Goal: Book appointment/travel/reservation

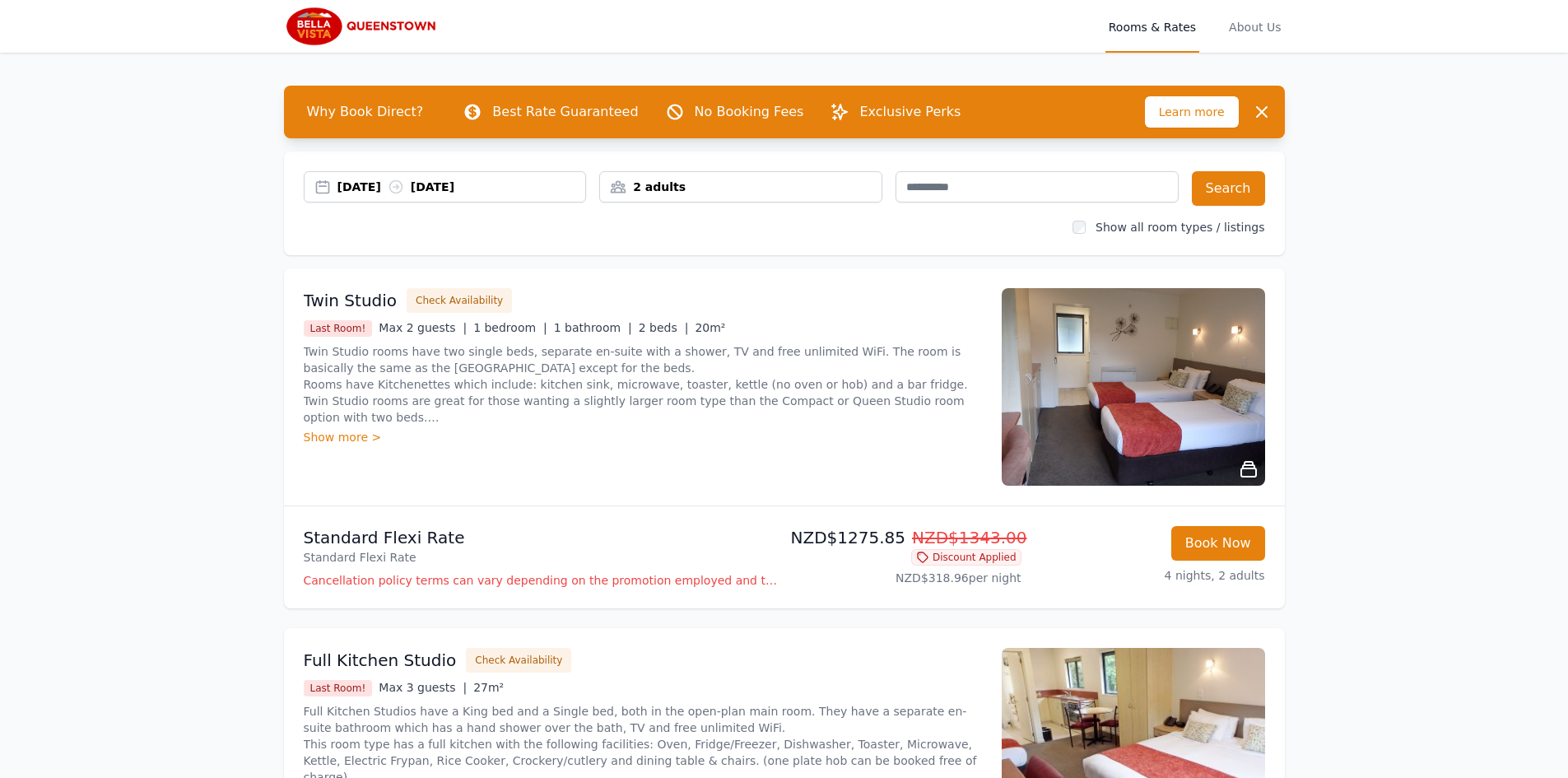
click at [715, 188] on div "2 adults" at bounding box center [741, 187] width 281 height 16
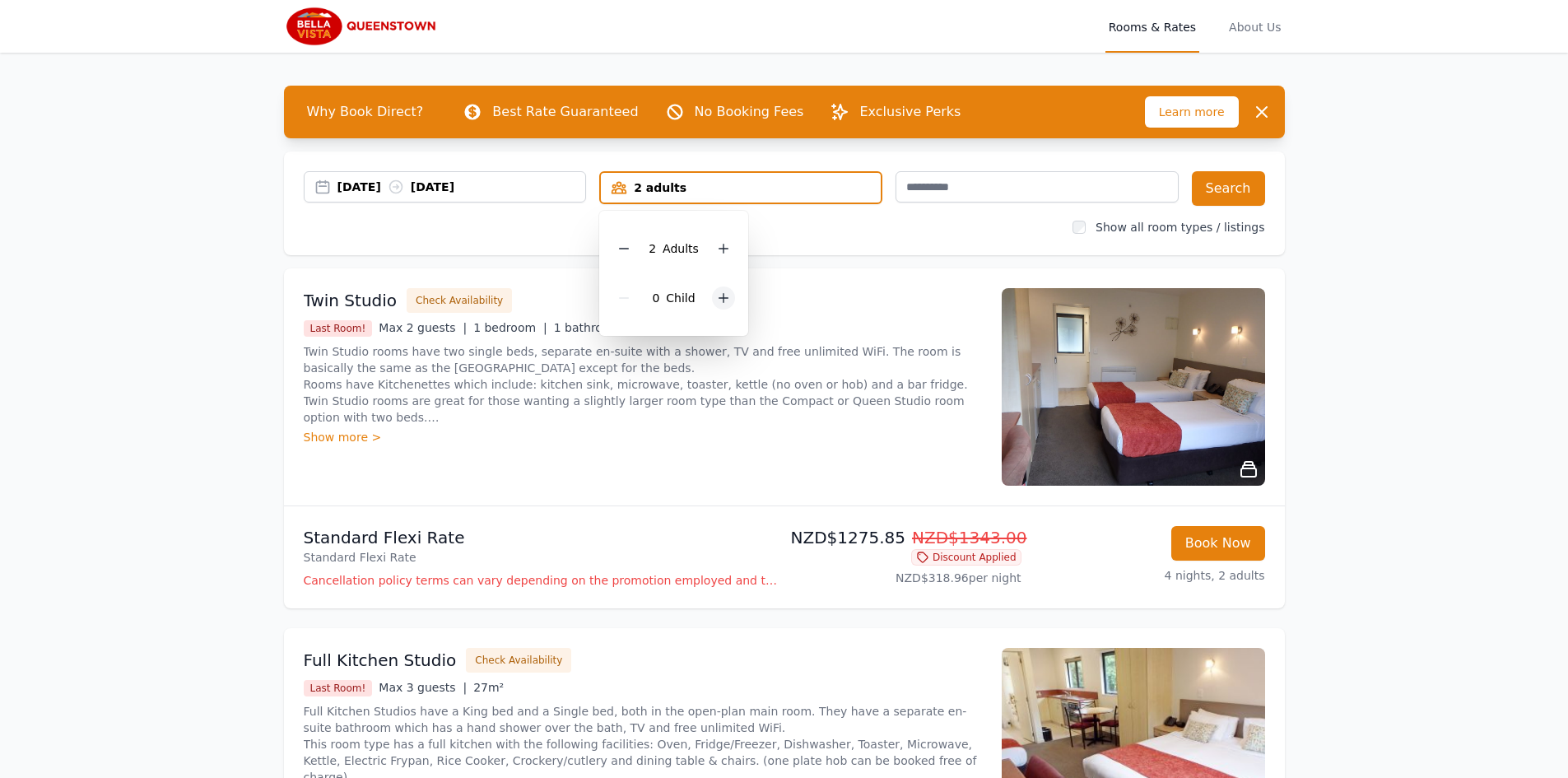
click at [725, 301] on icon at bounding box center [724, 298] width 14 height 14
click at [833, 339] on div "Twin Studio Check Availability Last Room! Max 2 guests | 1 bedroom | 1 bathroom…" at bounding box center [643, 386] width 678 height 198
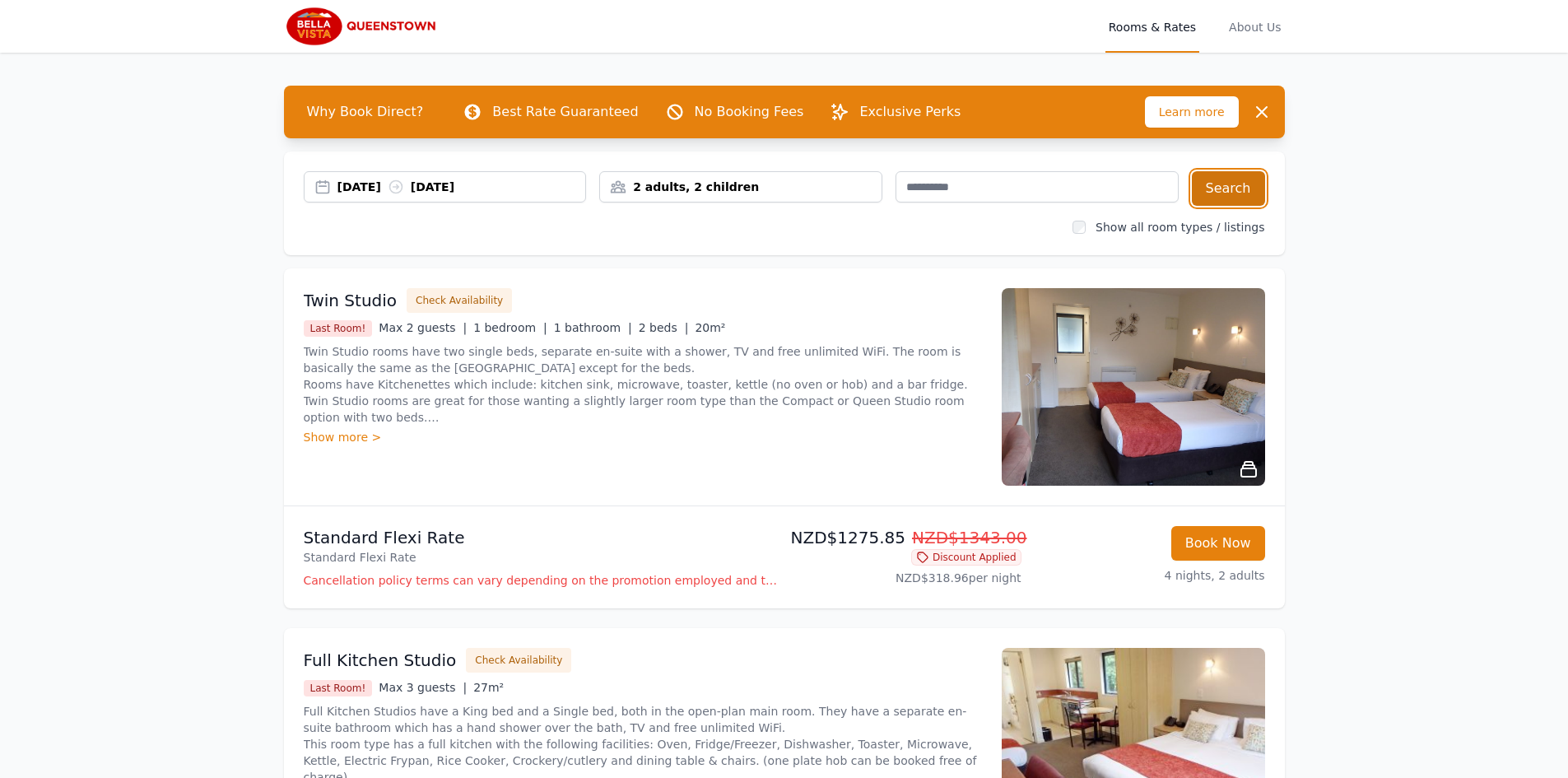
click at [1248, 186] on button "Search" at bounding box center [1228, 189] width 73 height 34
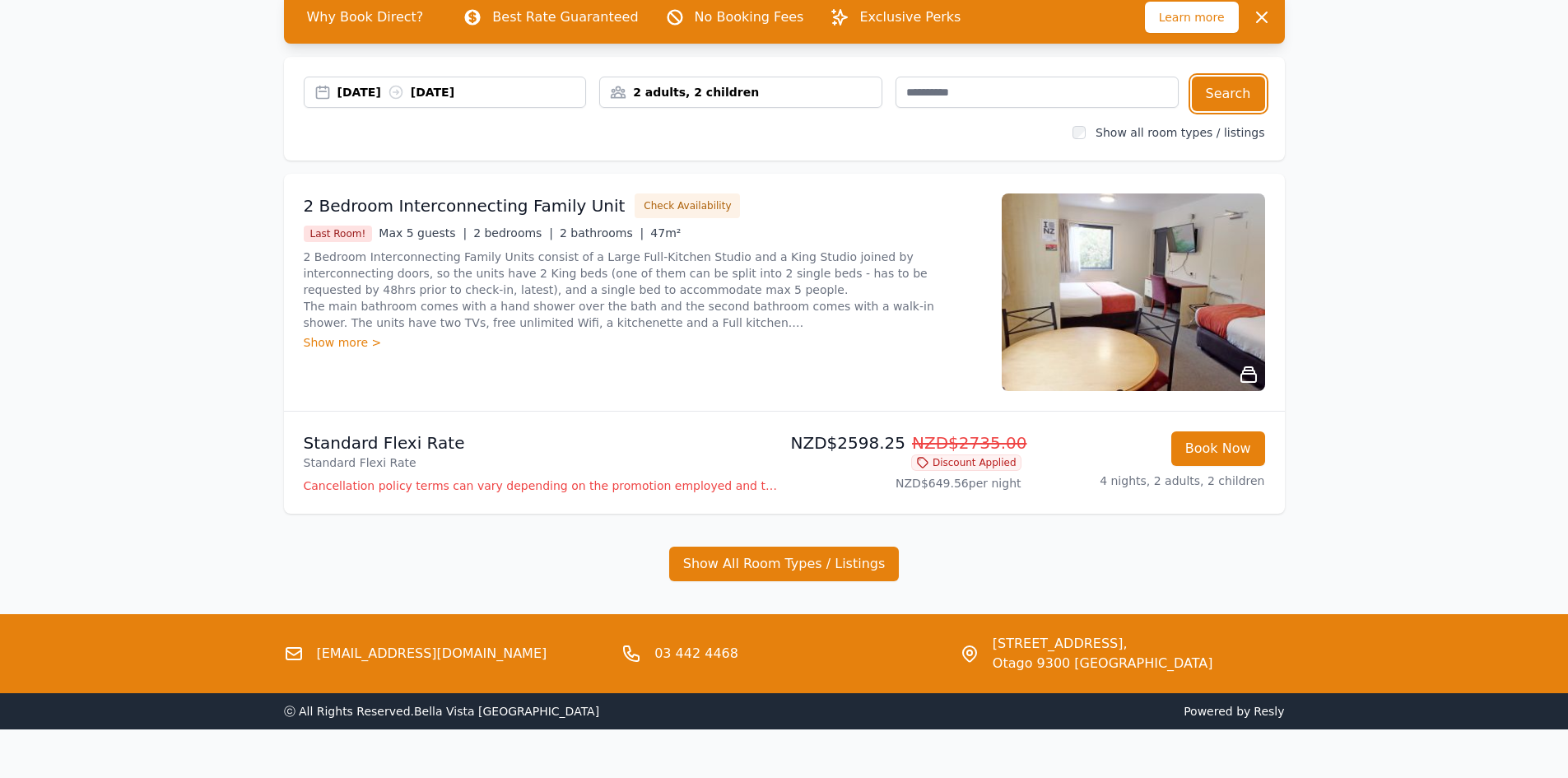
scroll to position [125, 0]
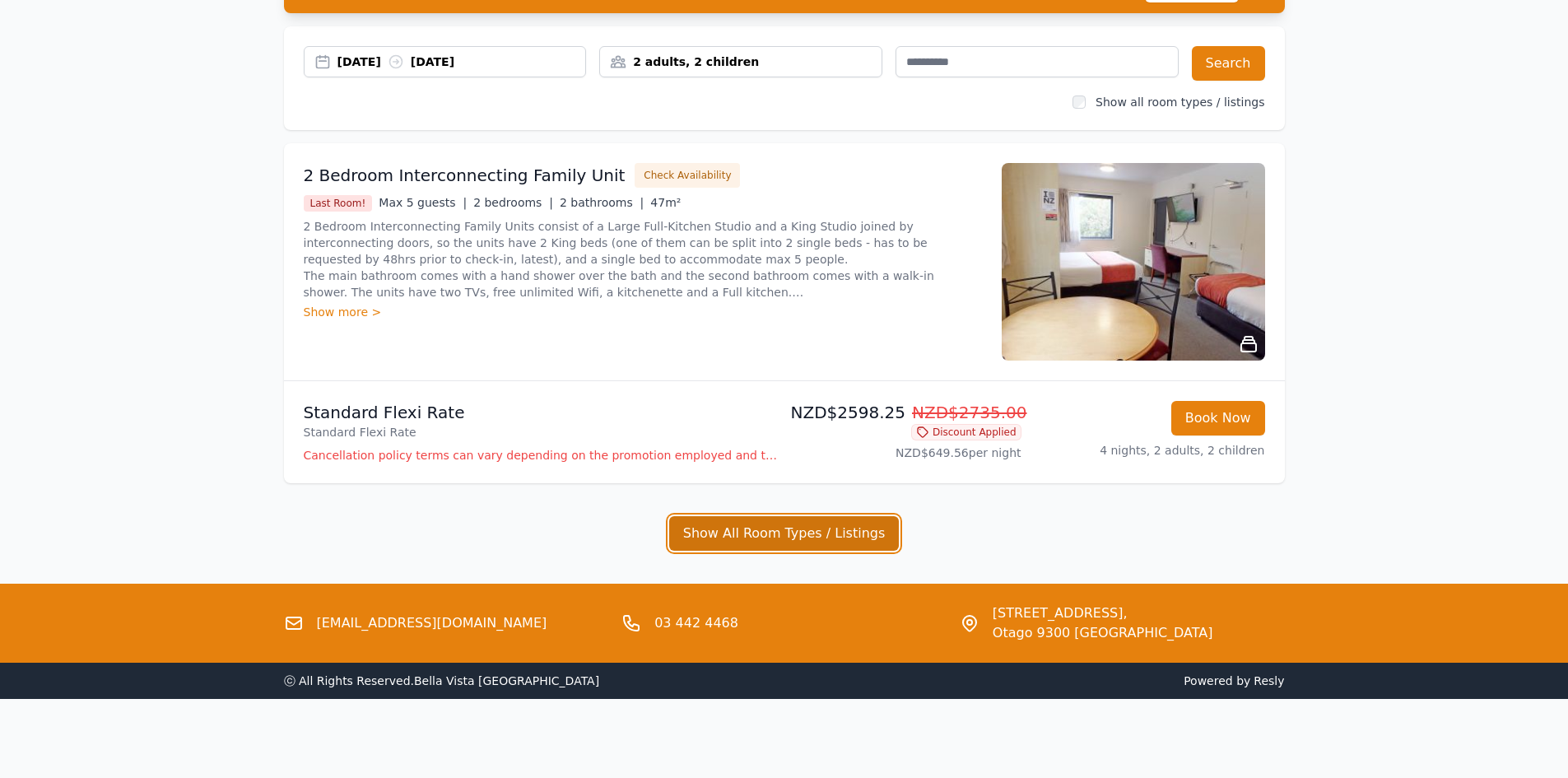
click at [752, 523] on button "Show All Room Types / Listings" at bounding box center [785, 533] width 231 height 34
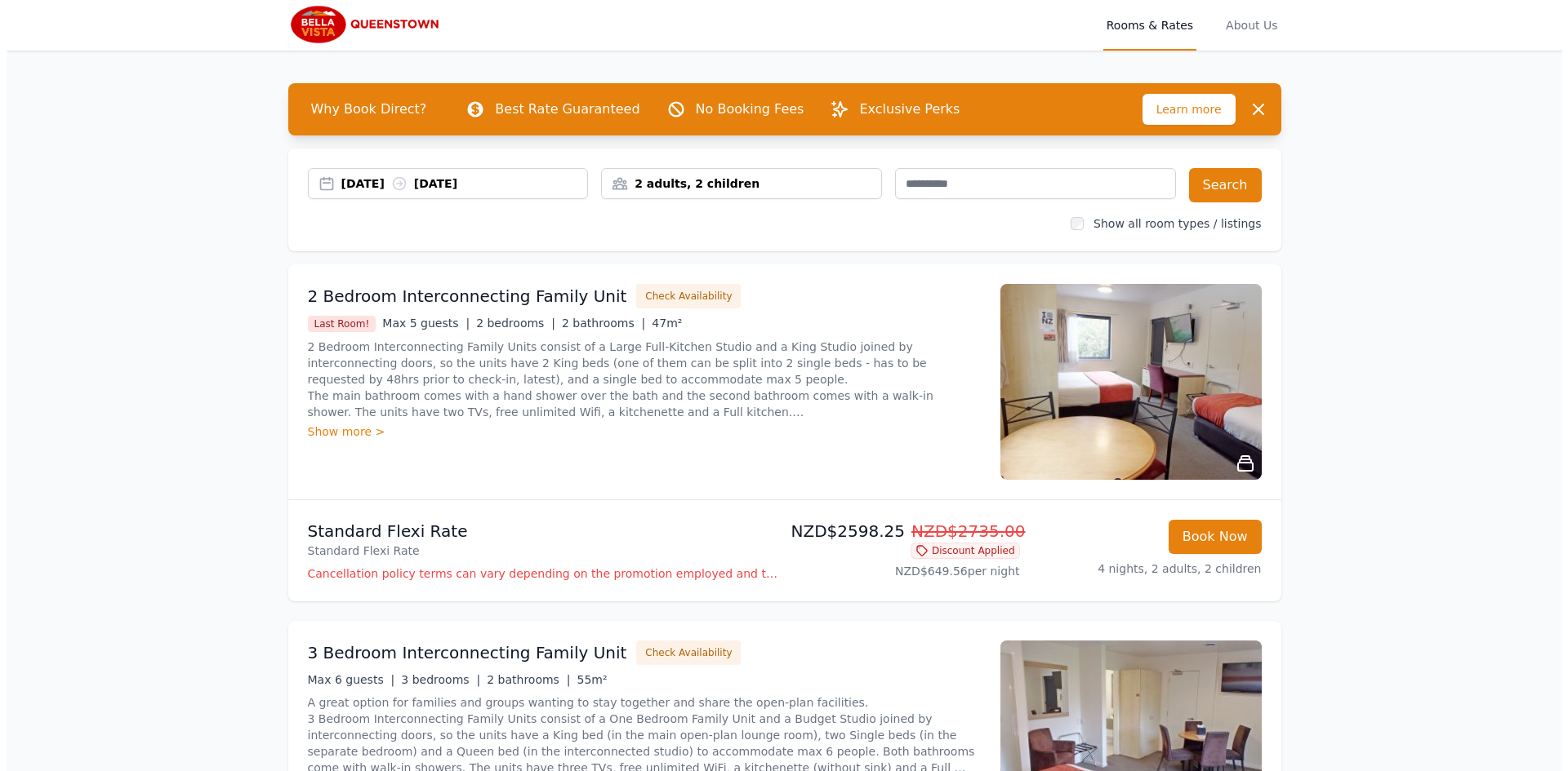
scroll to position [0, 0]
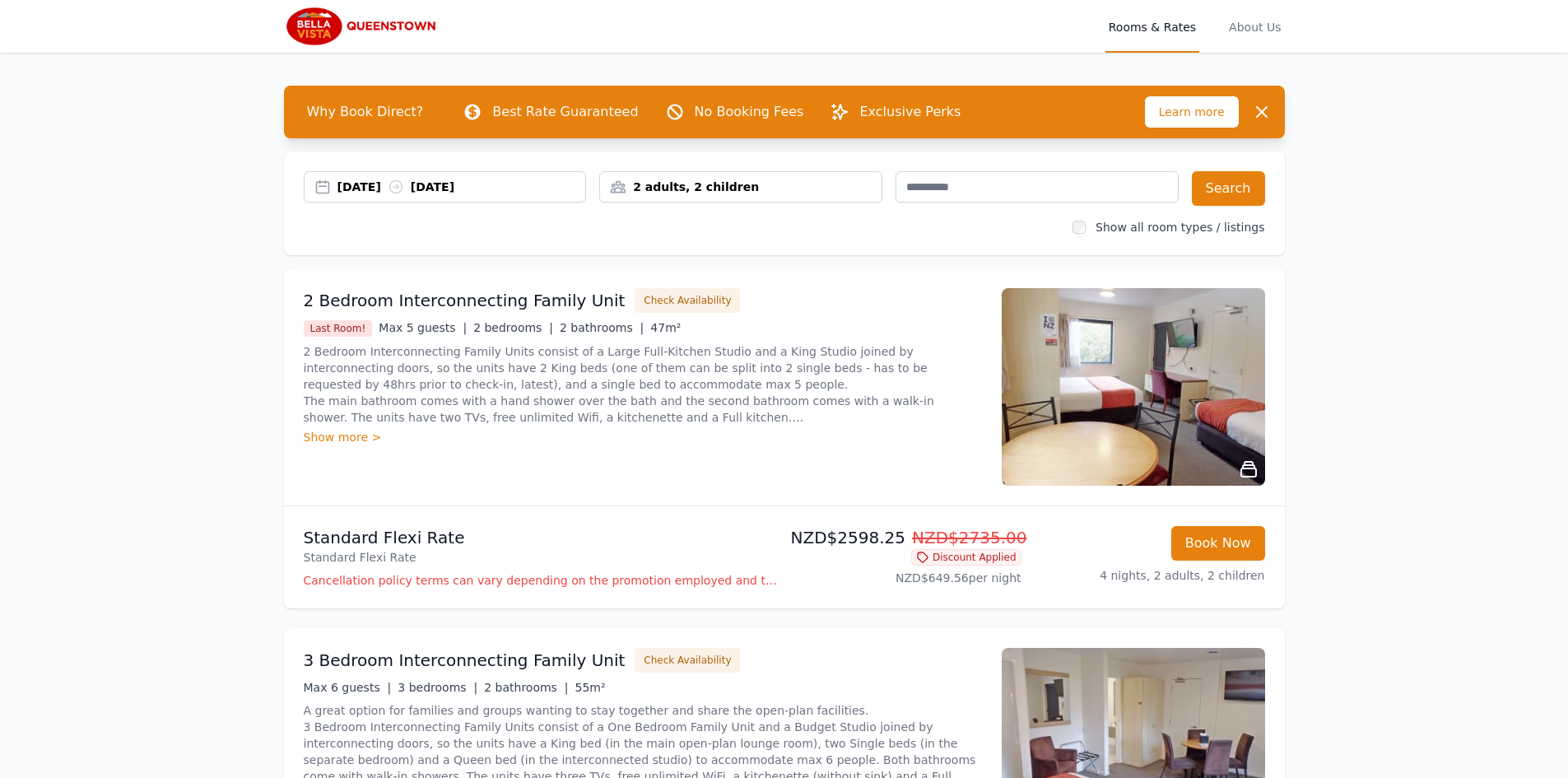
click at [346, 432] on div "Show more >" at bounding box center [643, 437] width 678 height 16
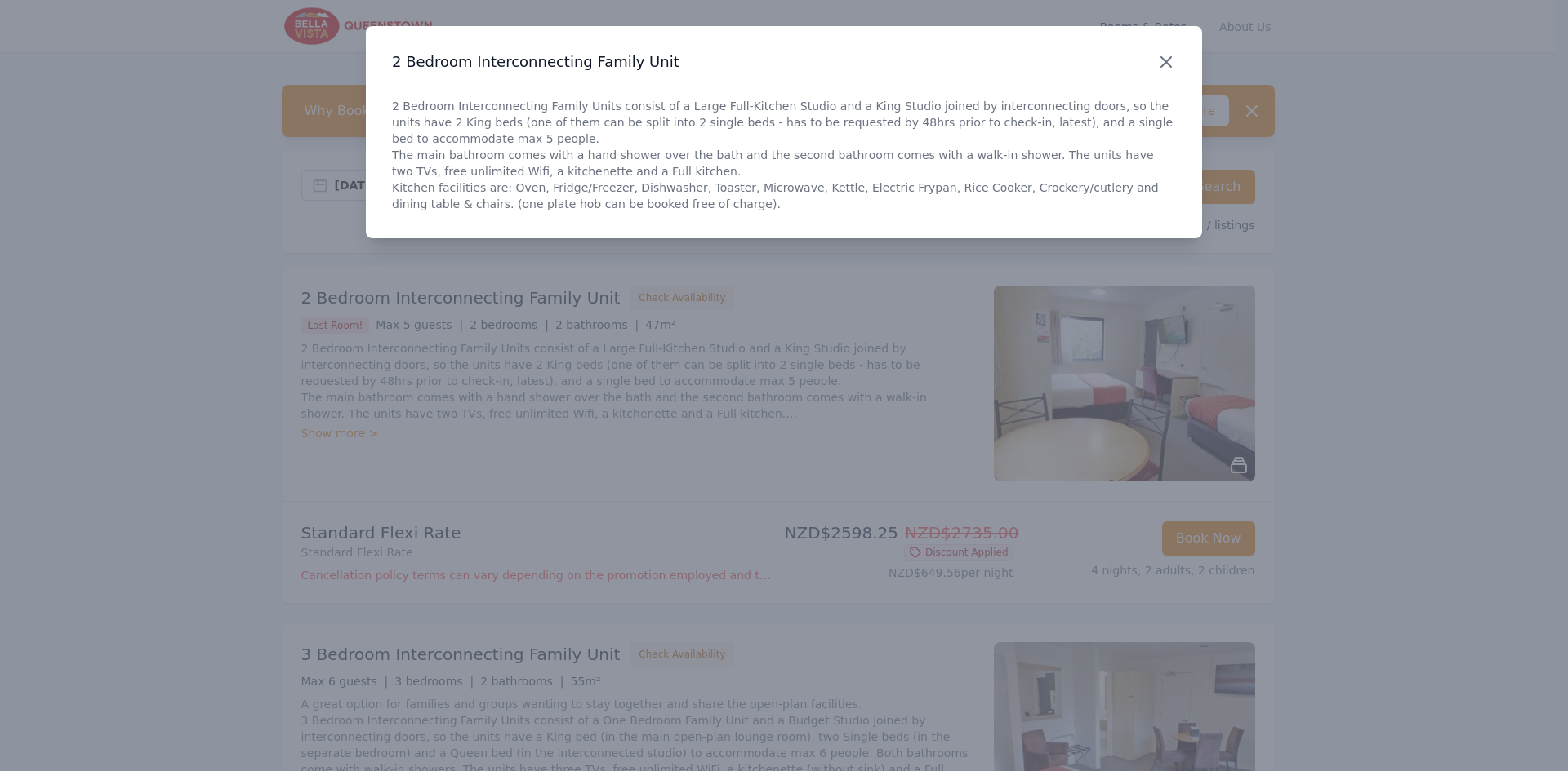
click at [1162, 58] on icon "button" at bounding box center [1166, 62] width 10 height 10
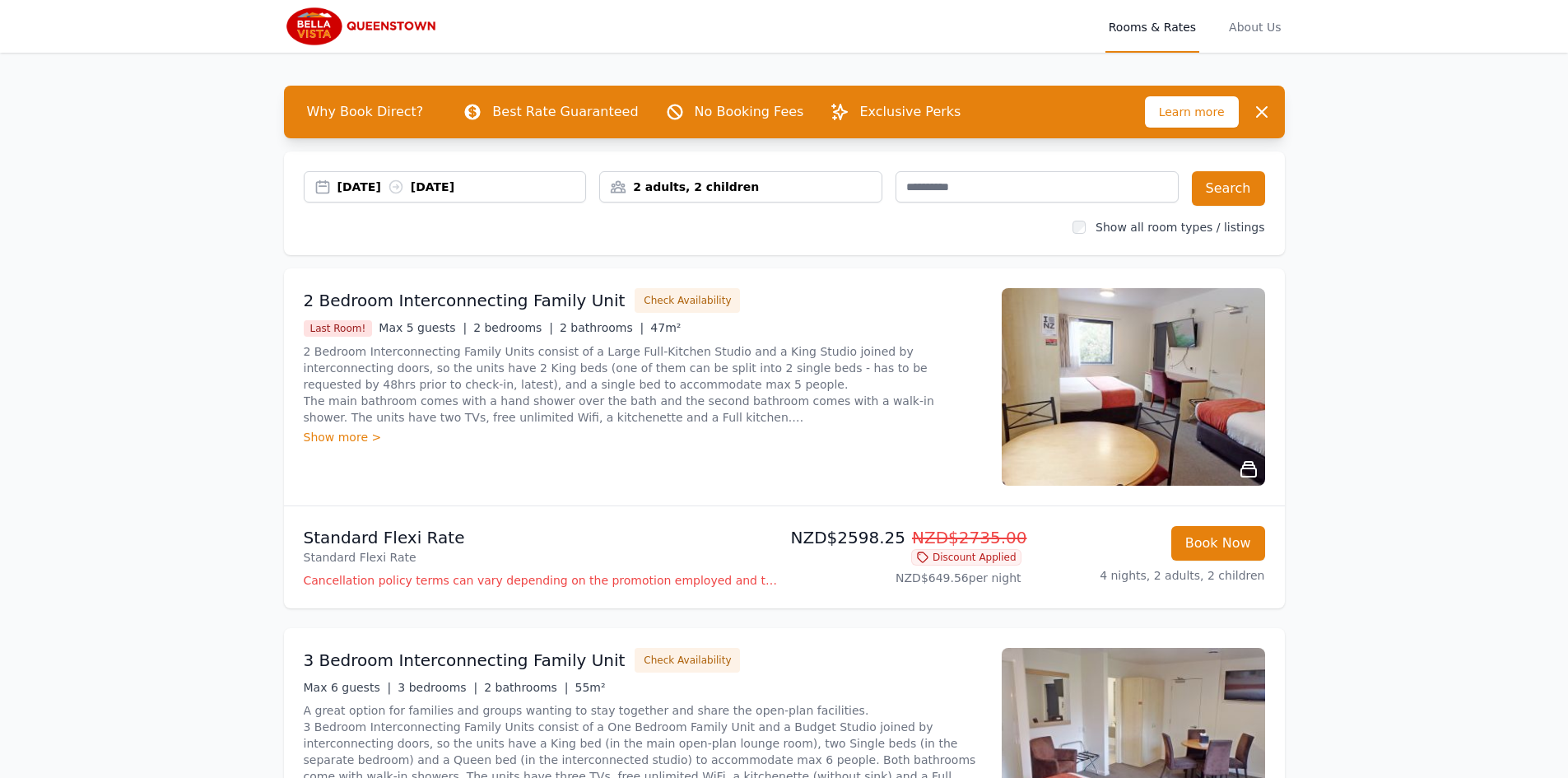
click at [1176, 306] on img at bounding box center [1134, 386] width 263 height 198
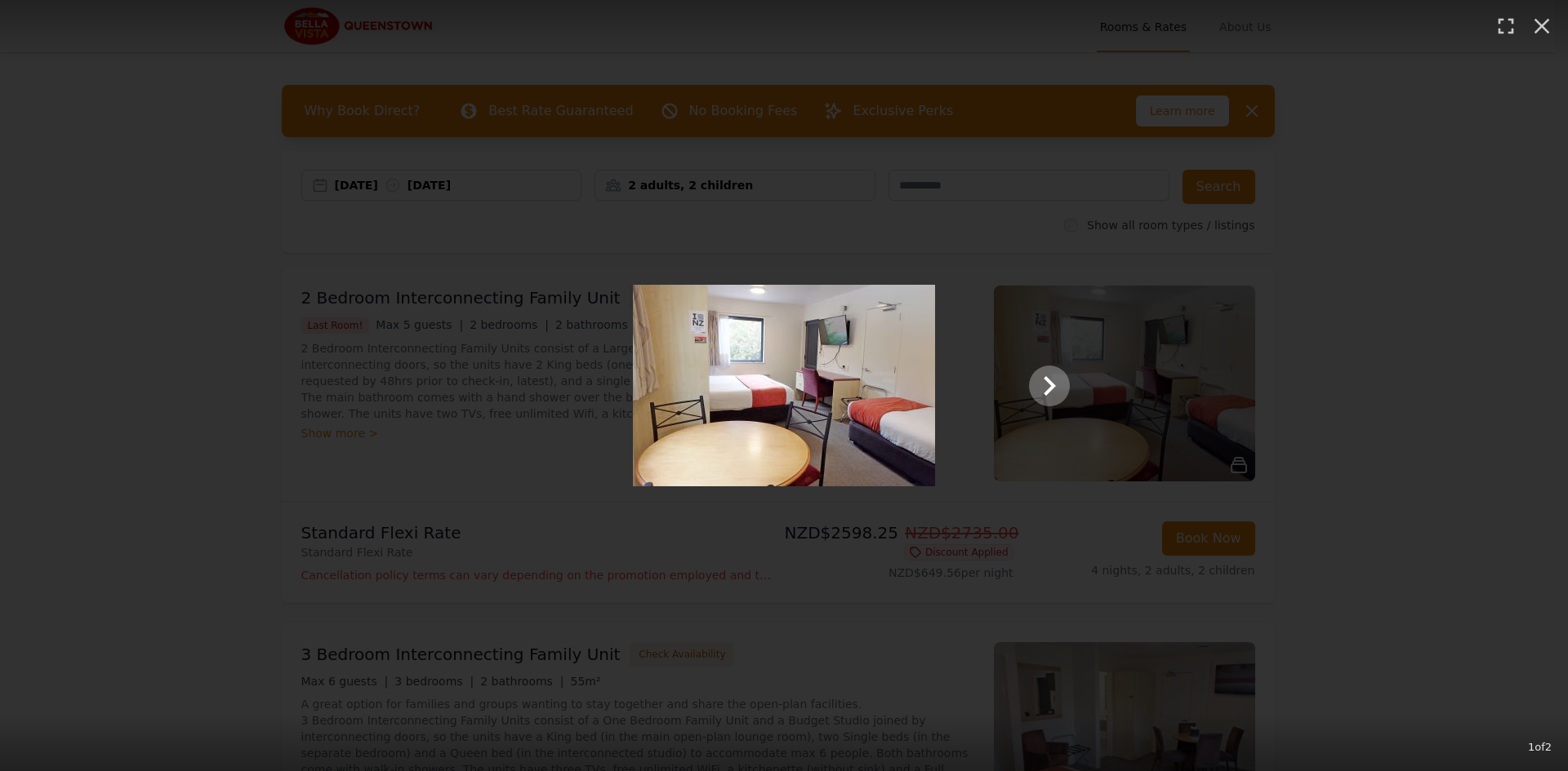
click at [909, 394] on img at bounding box center [784, 385] width 303 height 201
click at [1042, 387] on icon "Show slide 2 of 2" at bounding box center [1050, 386] width 39 height 39
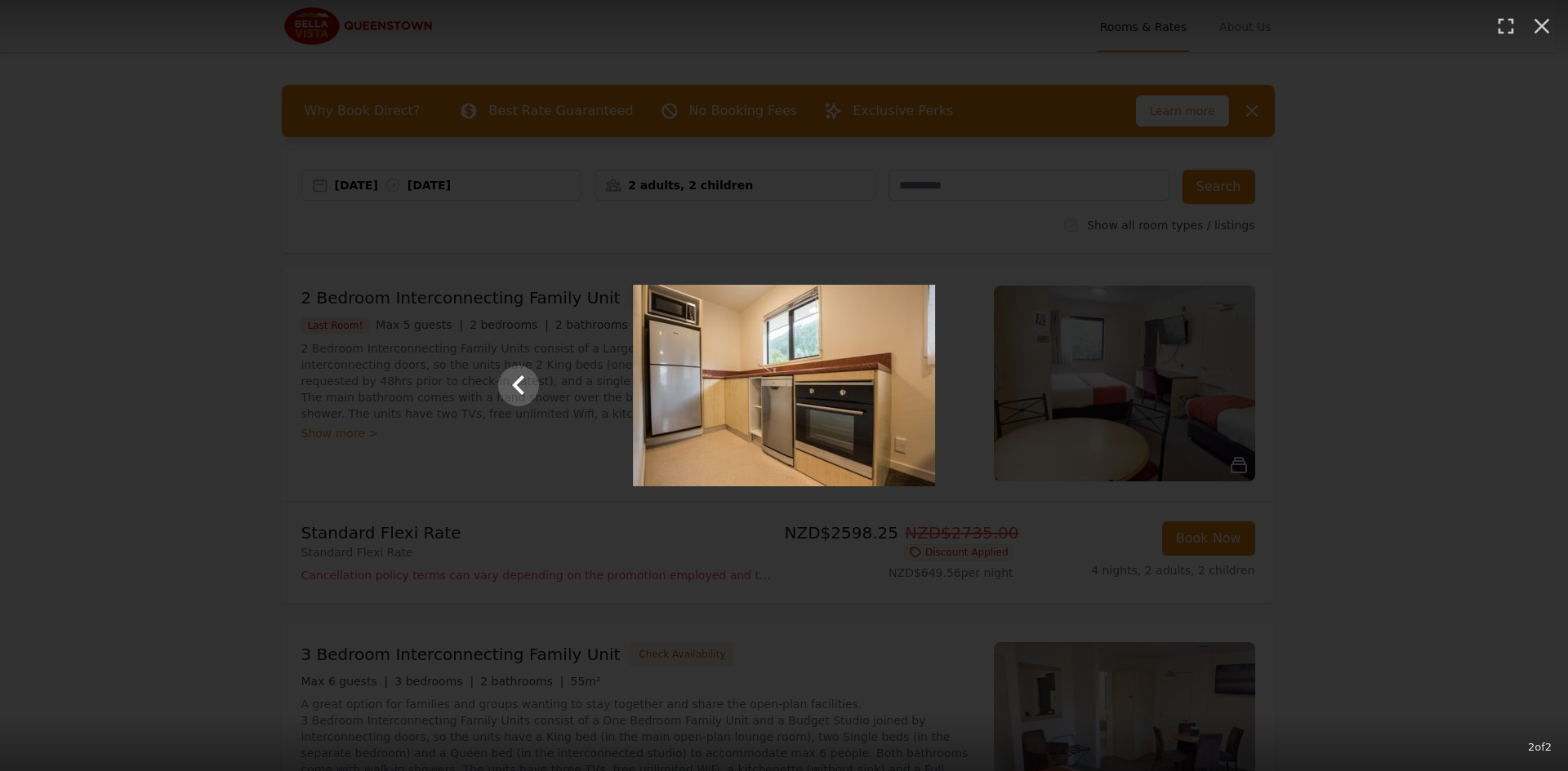
click at [1042, 387] on div at bounding box center [783, 385] width 604 height 201
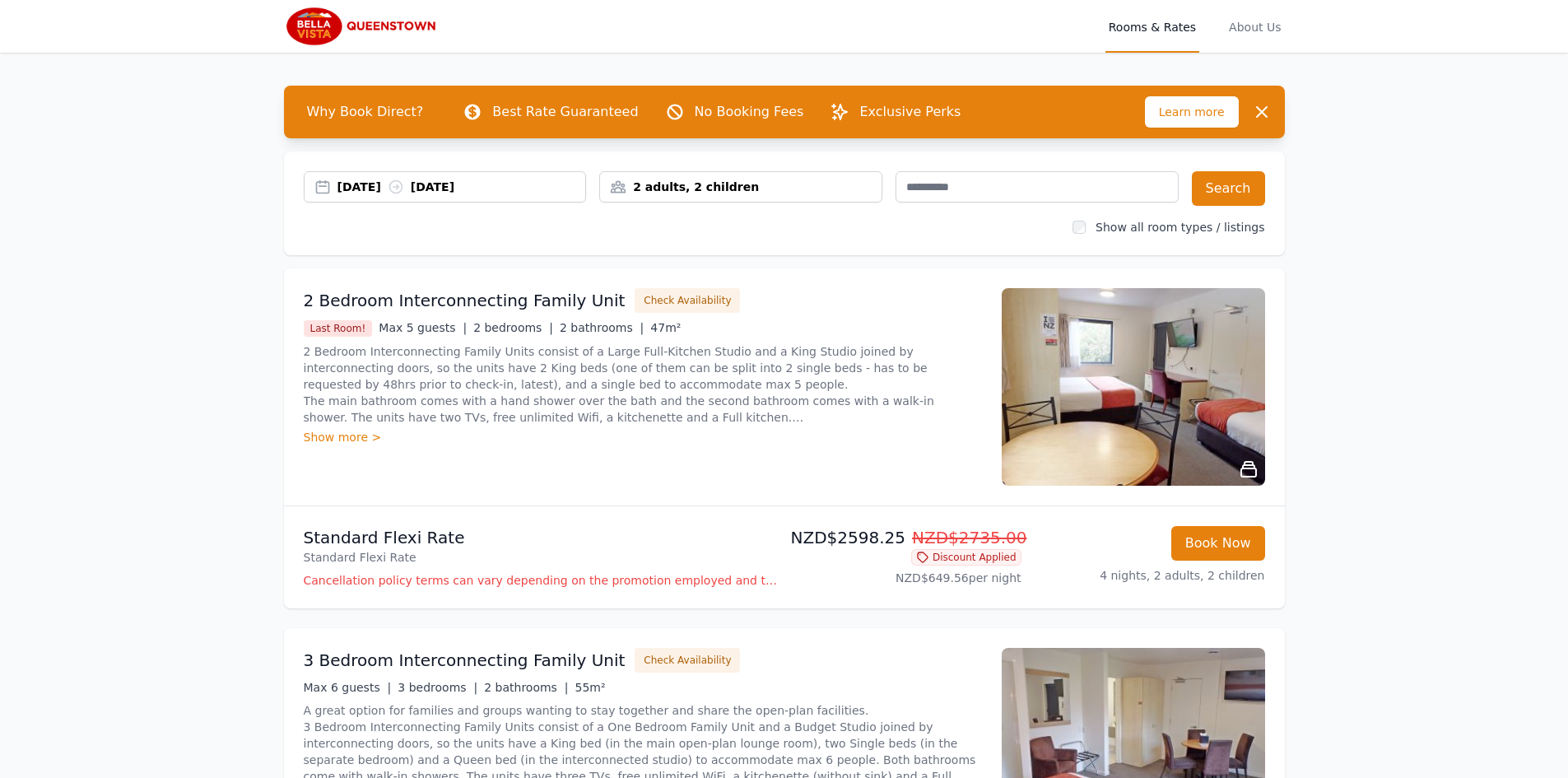
click at [766, 575] on p "Cancellation policy terms can vary depending on the promotion employed and the …" at bounding box center [541, 580] width 475 height 16
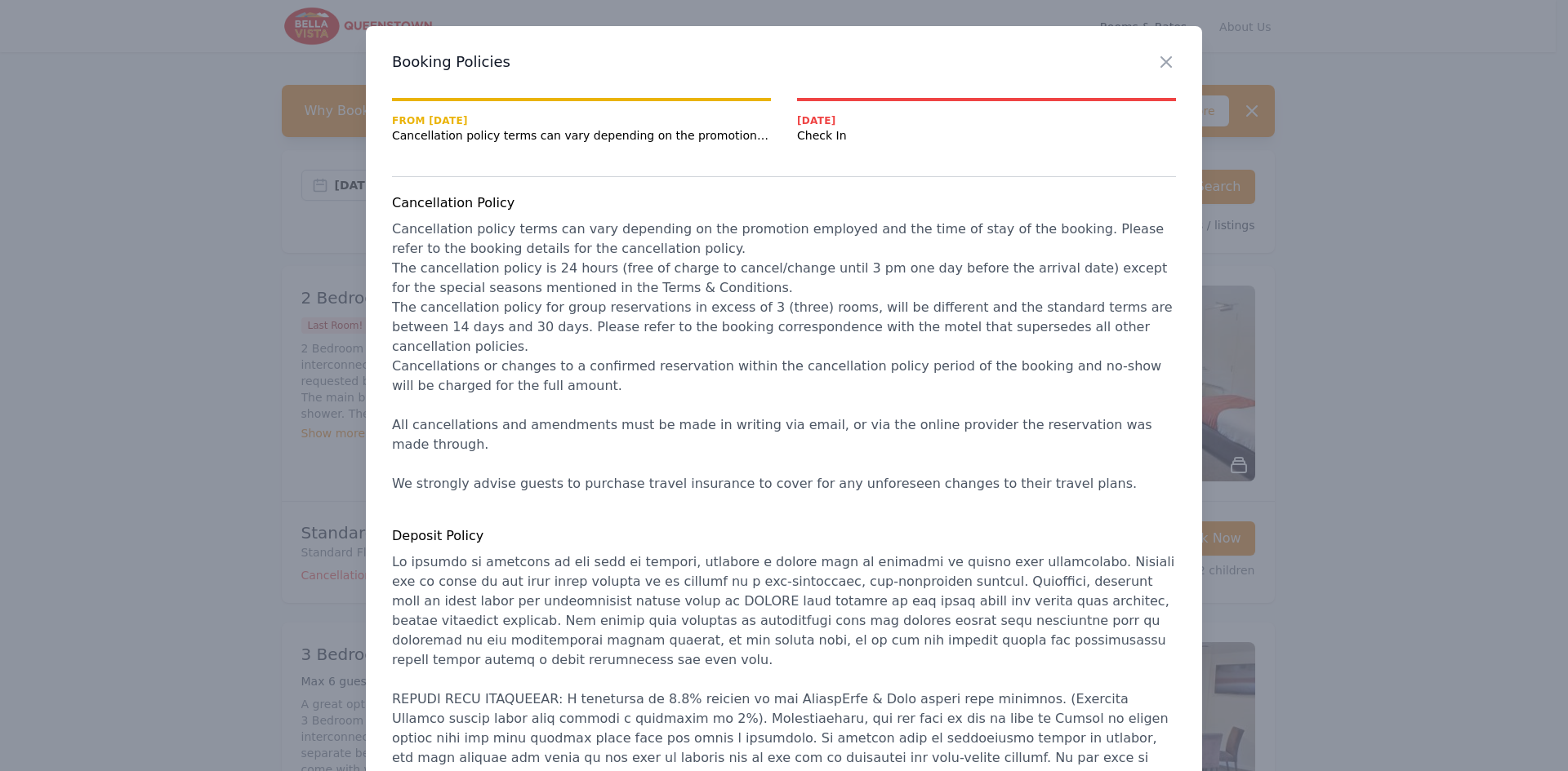
click at [277, 407] on div at bounding box center [784, 386] width 1568 height 771
